Goal: Transaction & Acquisition: Purchase product/service

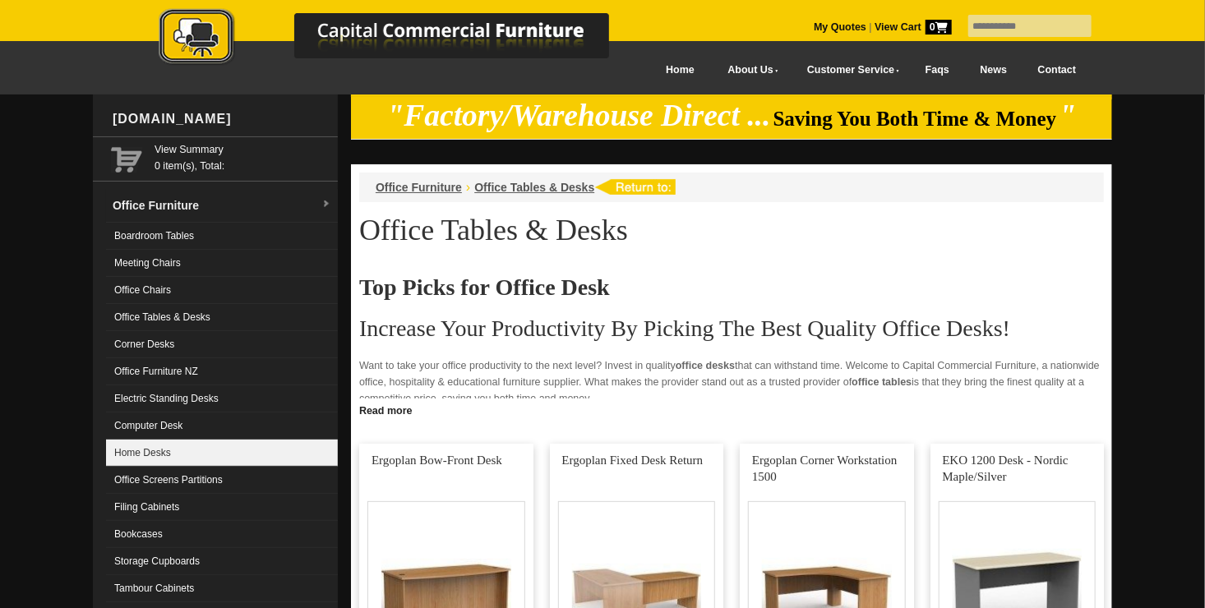
click at [250, 457] on link "Home Desks" at bounding box center [222, 453] width 232 height 27
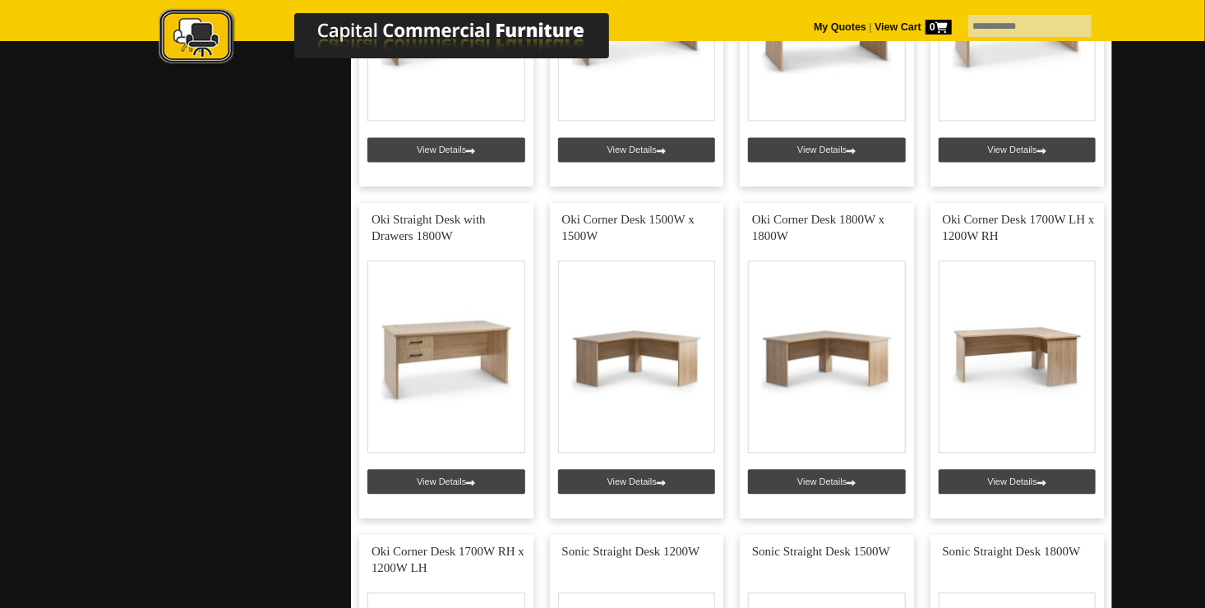
scroll to position [1644, 0]
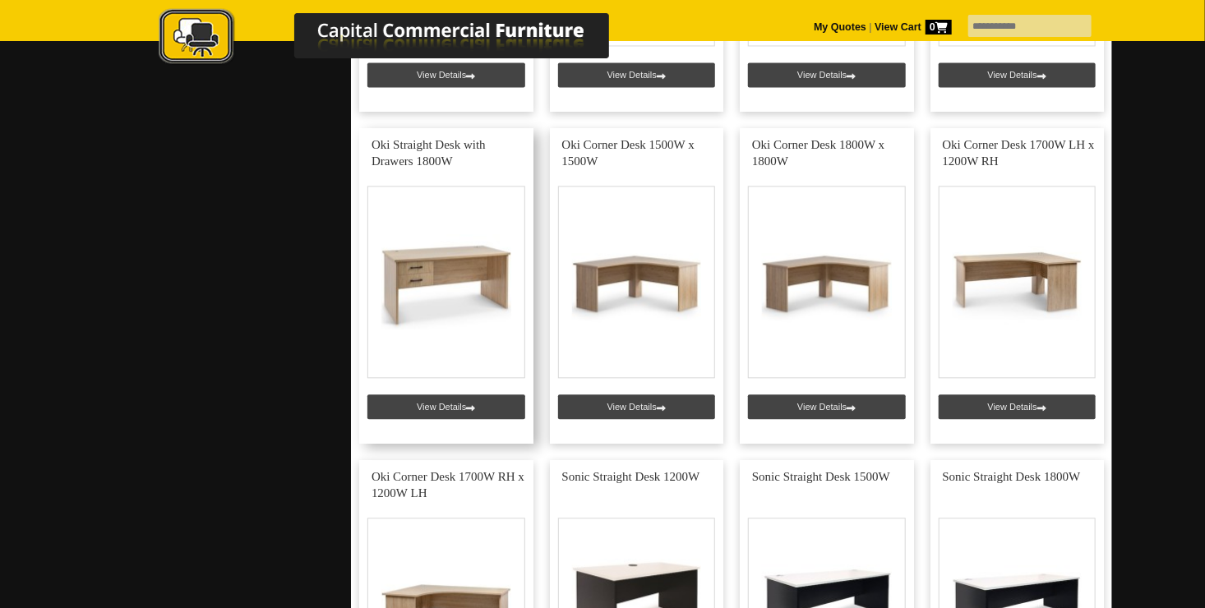
click at [478, 406] on link at bounding box center [446, 286] width 174 height 316
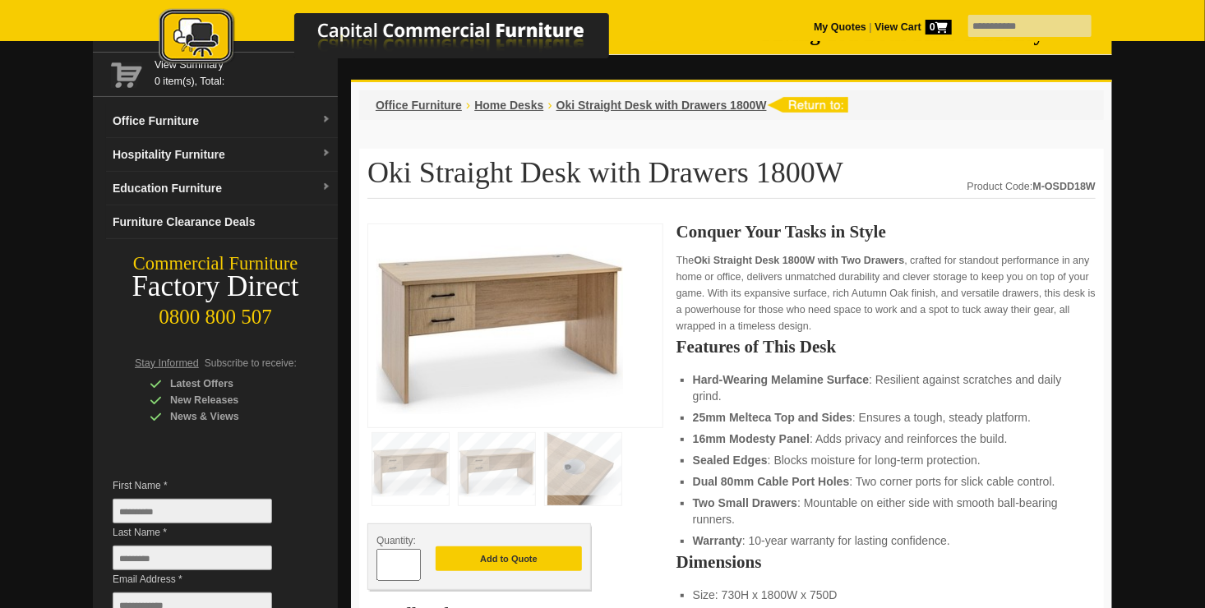
scroll to position [33, 0]
